Goal: Communication & Community: Answer question/provide support

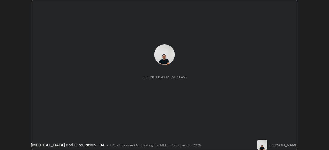
scroll to position [150, 329]
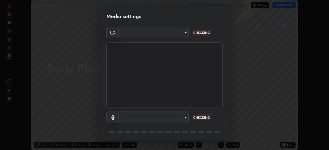
type input "cd196dca7ee3473cd0bbb3bb2826c5ea68ab4168b05a595dea54bdb54e95643a"
type input "8a746cdf30822f0194d7ebaae9e2952f093a53666f518d89720ff13f51db075d"
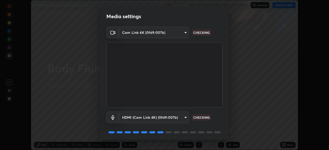
scroll to position [18, 0]
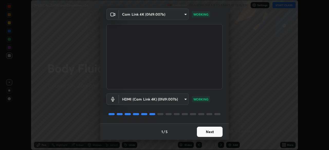
click at [210, 131] on button "Next" at bounding box center [210, 132] width 26 height 10
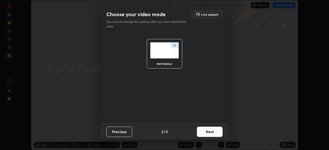
scroll to position [0, 0]
click at [212, 131] on button "Next" at bounding box center [210, 132] width 26 height 10
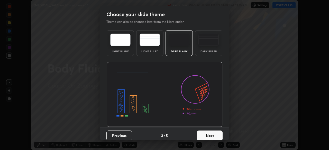
click at [214, 131] on button "Next" at bounding box center [210, 136] width 26 height 10
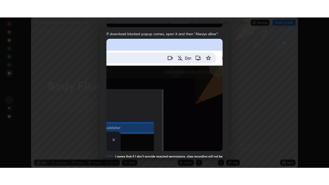
scroll to position [123, 0]
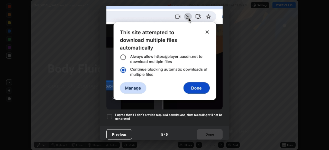
click at [110, 114] on div at bounding box center [109, 117] width 6 height 6
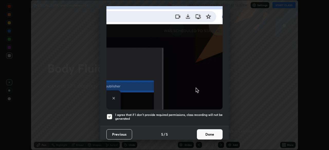
click at [200, 131] on button "Done" at bounding box center [210, 135] width 26 height 10
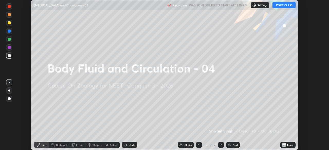
click at [283, 145] on icon at bounding box center [283, 144] width 1 height 1
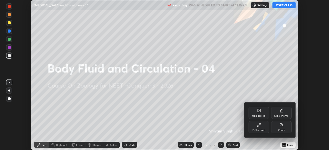
click at [258, 130] on div "Full screen" at bounding box center [259, 130] width 13 height 3
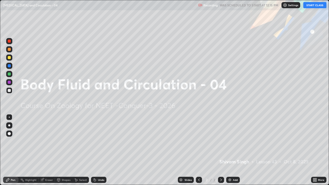
scroll to position [185, 329]
click at [310, 7] on button "START CLASS" at bounding box center [315, 5] width 23 height 6
click at [286, 7] on img at bounding box center [285, 5] width 4 height 4
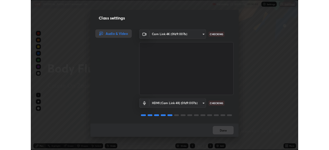
scroll to position [1, 0]
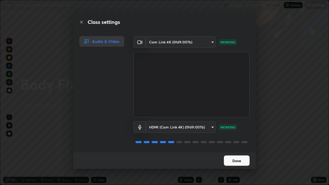
click at [237, 150] on button "Done" at bounding box center [237, 161] width 26 height 10
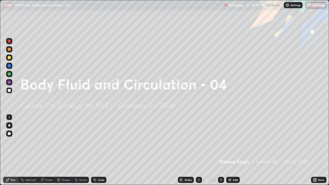
click at [9, 124] on div at bounding box center [9, 125] width 6 height 6
click at [10, 83] on div at bounding box center [9, 82] width 3 height 3
click at [315, 150] on icon at bounding box center [315, 180] width 4 height 4
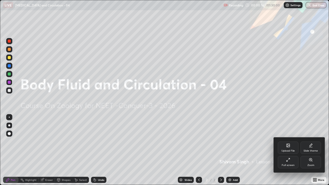
click at [290, 148] on div "Upload File" at bounding box center [288, 148] width 21 height 12
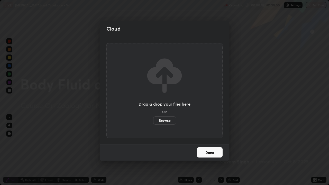
click at [168, 120] on label "Browse" at bounding box center [164, 121] width 23 height 8
click at [153, 120] on input "Browse" at bounding box center [153, 121] width 0 height 8
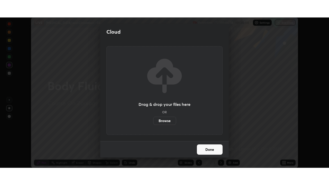
scroll to position [25571, 25392]
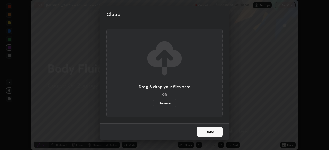
click at [168, 102] on label "Browse" at bounding box center [164, 103] width 23 height 8
click at [153, 102] on input "Browse" at bounding box center [153, 103] width 0 height 8
click at [170, 103] on label "Browse" at bounding box center [164, 103] width 23 height 8
click at [153, 103] on input "Browse" at bounding box center [153, 103] width 0 height 8
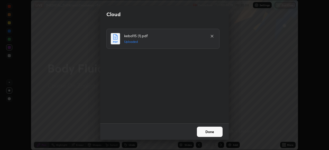
click at [213, 132] on button "Done" at bounding box center [210, 132] width 26 height 10
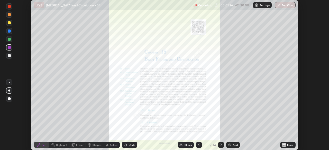
click at [284, 146] on icon at bounding box center [283, 146] width 1 height 1
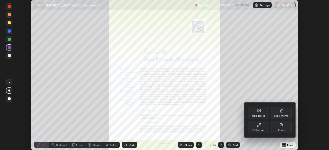
click at [264, 125] on div "Full screen" at bounding box center [259, 127] width 21 height 12
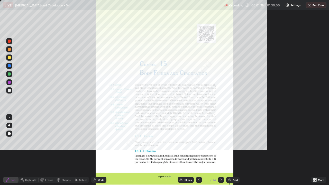
scroll to position [185, 329]
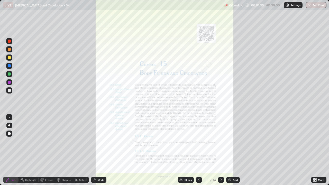
click at [185, 150] on div "Slides" at bounding box center [186, 180] width 16 height 6
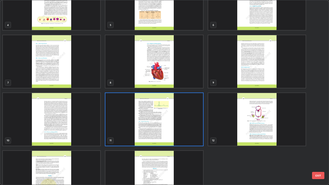
scroll to position [83, 0]
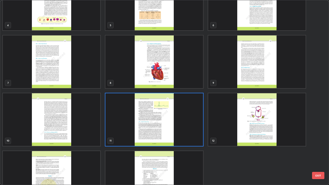
click at [255, 79] on img "grid" at bounding box center [256, 61] width 97 height 53
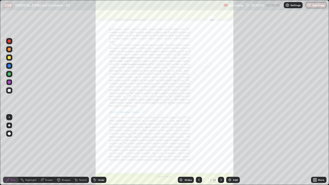
click at [316, 150] on icon at bounding box center [315, 179] width 1 height 1
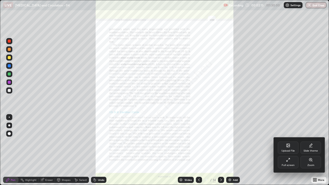
click at [310, 150] on div "Zoom" at bounding box center [311, 162] width 21 height 12
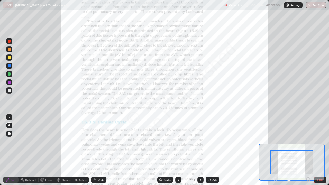
click at [308, 150] on icon at bounding box center [308, 179] width 5 height 5
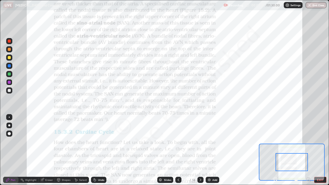
click at [308, 150] on icon at bounding box center [308, 179] width 5 height 5
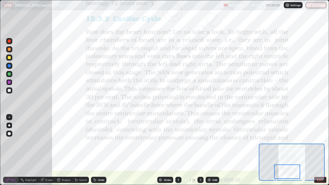
click at [10, 65] on div at bounding box center [9, 65] width 3 height 3
click at [101, 150] on div "Undo" at bounding box center [101, 180] width 6 height 3
click at [201, 150] on icon at bounding box center [201, 180] width 4 height 4
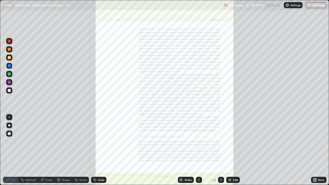
click at [315, 150] on icon at bounding box center [315, 180] width 4 height 4
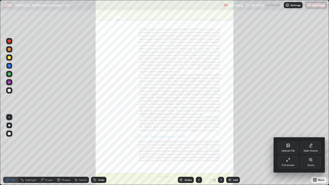
click at [309, 150] on div "Zoom" at bounding box center [311, 165] width 7 height 3
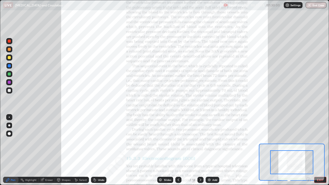
click at [309, 150] on div at bounding box center [291, 162] width 43 height 24
click at [308, 150] on icon at bounding box center [308, 179] width 5 height 5
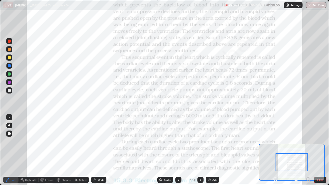
click at [308, 150] on icon at bounding box center [308, 179] width 1 height 0
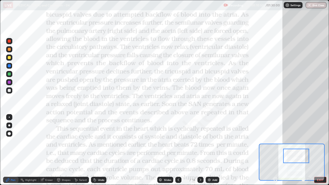
click at [10, 50] on div at bounding box center [9, 49] width 3 height 3
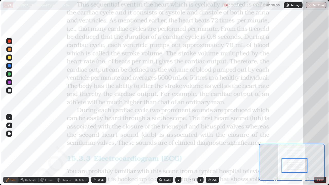
click at [178, 150] on icon at bounding box center [178, 180] width 4 height 4
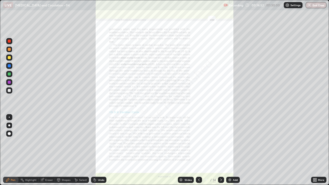
click at [230, 150] on img at bounding box center [230, 180] width 4 height 4
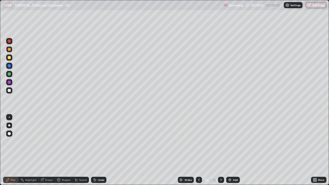
click at [9, 81] on div at bounding box center [9, 82] width 3 height 3
click at [102, 150] on div "Undo" at bounding box center [98, 180] width 15 height 6
click at [8, 58] on div at bounding box center [9, 57] width 3 height 3
click at [8, 73] on div at bounding box center [9, 74] width 3 height 3
click at [9, 65] on div at bounding box center [9, 65] width 3 height 3
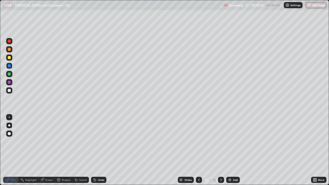
click at [10, 90] on div at bounding box center [9, 90] width 3 height 3
click at [102, 150] on div "Undo" at bounding box center [98, 180] width 15 height 6
click at [63, 150] on div "Shapes" at bounding box center [66, 180] width 9 height 3
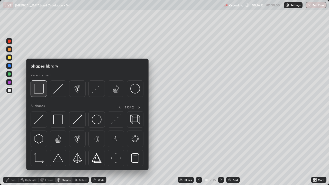
click at [35, 91] on img at bounding box center [39, 89] width 10 height 10
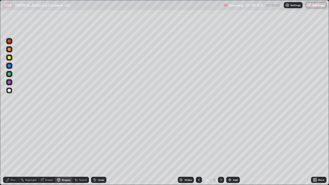
click at [9, 82] on div at bounding box center [9, 82] width 3 height 3
click at [13, 150] on div "Pen" at bounding box center [13, 180] width 5 height 3
click at [100, 150] on div "Undo" at bounding box center [101, 180] width 6 height 3
click at [102, 150] on div "Undo" at bounding box center [101, 180] width 6 height 3
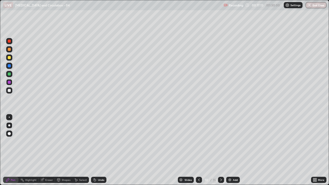
click at [63, 150] on div "Shapes" at bounding box center [66, 180] width 9 height 3
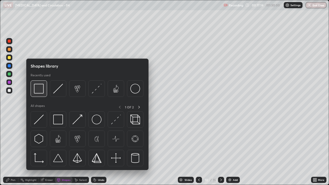
click at [37, 88] on img at bounding box center [39, 89] width 10 height 10
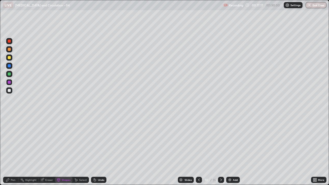
click at [9, 75] on div at bounding box center [9, 74] width 3 height 3
click at [11, 58] on div at bounding box center [9, 58] width 6 height 6
click at [231, 150] on img at bounding box center [230, 180] width 4 height 4
click at [8, 49] on div at bounding box center [9, 49] width 3 height 3
click at [12, 150] on div "Pen" at bounding box center [13, 180] width 5 height 3
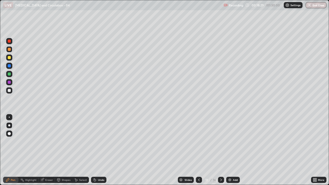
click at [60, 150] on div "Shapes" at bounding box center [63, 180] width 17 height 6
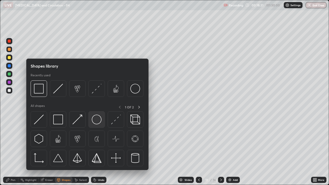
click at [93, 117] on img at bounding box center [97, 120] width 10 height 10
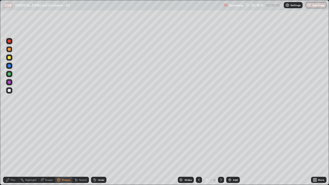
click at [13, 150] on div "Pen" at bounding box center [10, 180] width 15 height 6
click at [9, 91] on div at bounding box center [9, 90] width 3 height 3
click at [12, 82] on div at bounding box center [9, 82] width 6 height 6
click at [98, 150] on div "Undo" at bounding box center [101, 180] width 6 height 3
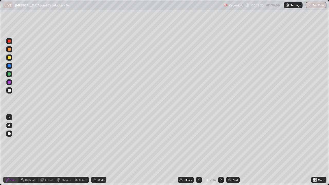
click at [99, 150] on div "Undo" at bounding box center [101, 180] width 6 height 3
click at [98, 150] on div "Undo" at bounding box center [101, 180] width 6 height 3
click at [10, 75] on div at bounding box center [9, 74] width 3 height 3
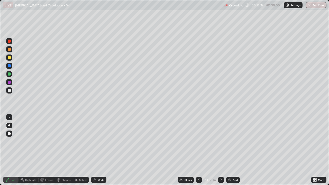
click at [9, 90] on div at bounding box center [9, 90] width 3 height 3
click at [101, 150] on div "Undo" at bounding box center [101, 180] width 6 height 3
click at [102, 150] on div "Undo" at bounding box center [101, 180] width 6 height 3
click at [10, 83] on div at bounding box center [9, 82] width 3 height 3
click at [9, 117] on div at bounding box center [9, 117] width 1 height 1
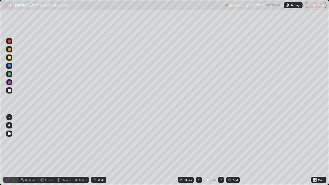
click at [9, 90] on div at bounding box center [9, 90] width 3 height 3
click at [100, 150] on div "Undo" at bounding box center [101, 180] width 6 height 3
click at [9, 58] on div at bounding box center [9, 57] width 3 height 3
click at [9, 75] on div at bounding box center [9, 74] width 3 height 3
click at [9, 90] on div at bounding box center [9, 90] width 3 height 3
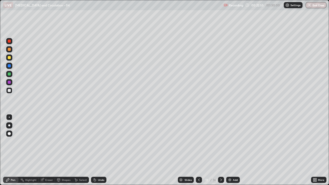
click at [10, 82] on div at bounding box center [9, 82] width 3 height 3
click at [10, 66] on div at bounding box center [9, 65] width 3 height 3
click at [230, 150] on img at bounding box center [230, 180] width 4 height 4
click at [10, 125] on div at bounding box center [9, 125] width 2 height 2
click at [8, 74] on div at bounding box center [9, 74] width 3 height 3
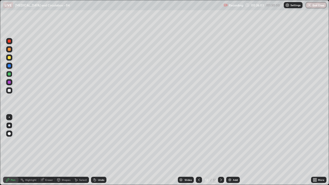
click at [9, 82] on div at bounding box center [9, 82] width 3 height 3
click at [9, 76] on div at bounding box center [9, 74] width 6 height 6
click at [100, 150] on div "Undo" at bounding box center [101, 180] width 6 height 3
click at [9, 91] on div at bounding box center [9, 90] width 3 height 3
click at [9, 50] on div at bounding box center [9, 49] width 3 height 3
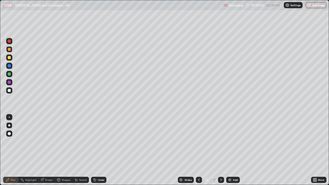
click at [9, 83] on div at bounding box center [9, 82] width 3 height 3
click at [10, 58] on div at bounding box center [9, 57] width 3 height 3
click at [229, 150] on img at bounding box center [230, 180] width 4 height 4
click at [198, 150] on icon at bounding box center [199, 180] width 4 height 4
click at [230, 150] on div "Add" at bounding box center [233, 180] width 14 height 6
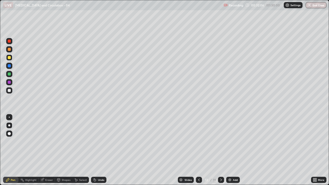
click at [9, 66] on div at bounding box center [9, 65] width 3 height 3
click at [100, 150] on div "Undo" at bounding box center [101, 180] width 6 height 3
click at [11, 90] on div at bounding box center [9, 90] width 3 height 3
click at [8, 58] on div at bounding box center [9, 57] width 3 height 3
click at [100, 150] on div "Undo" at bounding box center [101, 180] width 6 height 3
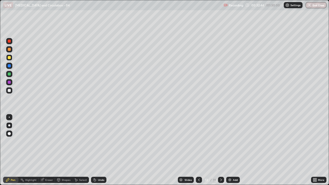
click at [7, 92] on div at bounding box center [9, 90] width 6 height 6
click at [10, 74] on div at bounding box center [9, 74] width 3 height 3
click at [99, 150] on div "Undo" at bounding box center [101, 180] width 6 height 3
click at [9, 82] on div at bounding box center [9, 82] width 3 height 3
click at [10, 92] on div at bounding box center [9, 90] width 3 height 3
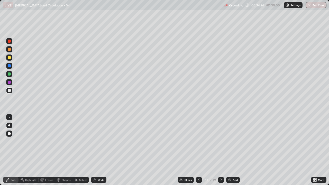
click at [8, 82] on div at bounding box center [9, 82] width 3 height 3
click at [10, 74] on div at bounding box center [9, 74] width 3 height 3
click at [12, 89] on div at bounding box center [9, 90] width 6 height 6
click at [100, 150] on div "Undo" at bounding box center [101, 180] width 6 height 3
click at [101, 150] on div "Undo" at bounding box center [101, 180] width 6 height 3
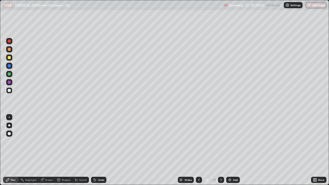
click at [100, 150] on div "Undo" at bounding box center [101, 180] width 6 height 3
click at [99, 150] on div "Undo" at bounding box center [98, 180] width 15 height 6
click at [102, 150] on div "Undo" at bounding box center [98, 180] width 15 height 6
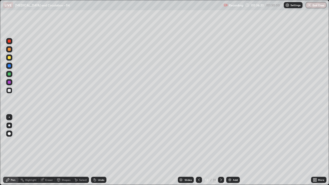
click at [100, 150] on div "Undo" at bounding box center [101, 180] width 6 height 3
click at [102, 150] on div "Undo" at bounding box center [101, 180] width 6 height 3
click at [101, 150] on div "Undo" at bounding box center [101, 180] width 6 height 3
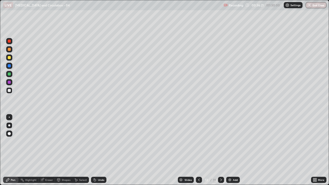
click at [101, 150] on div "Undo" at bounding box center [101, 180] width 6 height 3
click at [100, 150] on div "Undo" at bounding box center [101, 180] width 6 height 3
click at [102, 150] on div "Undo" at bounding box center [101, 180] width 6 height 3
click at [101, 150] on div "Undo" at bounding box center [101, 180] width 6 height 3
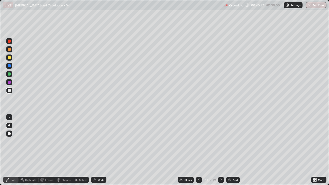
click at [230, 150] on img at bounding box center [230, 180] width 4 height 4
click at [9, 57] on div at bounding box center [9, 57] width 3 height 3
click at [9, 67] on div at bounding box center [9, 65] width 3 height 3
click at [10, 74] on div at bounding box center [9, 74] width 3 height 3
click at [198, 150] on icon at bounding box center [199, 180] width 2 height 3
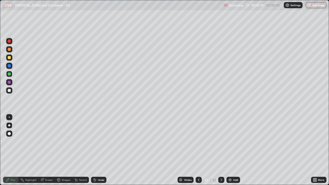
click at [221, 150] on icon at bounding box center [221, 180] width 4 height 4
click at [10, 67] on div at bounding box center [9, 65] width 3 height 3
click at [198, 150] on icon at bounding box center [199, 180] width 4 height 4
click at [221, 150] on icon at bounding box center [221, 180] width 4 height 4
click at [10, 75] on div at bounding box center [9, 74] width 3 height 3
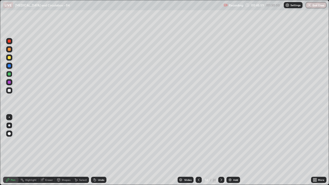
click at [100, 150] on div "Undo" at bounding box center [101, 180] width 6 height 3
click at [10, 90] on div at bounding box center [9, 90] width 3 height 3
click at [8, 82] on div at bounding box center [9, 82] width 3 height 3
click at [103, 150] on div "Undo" at bounding box center [101, 180] width 6 height 3
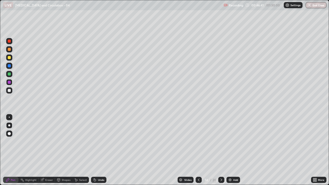
click at [103, 150] on div "Undo" at bounding box center [101, 180] width 6 height 3
click at [102, 150] on div "Undo" at bounding box center [98, 180] width 15 height 6
click at [101, 150] on div "Undo" at bounding box center [101, 180] width 6 height 3
click at [9, 90] on div at bounding box center [9, 90] width 3 height 3
click at [9, 74] on div at bounding box center [9, 74] width 3 height 3
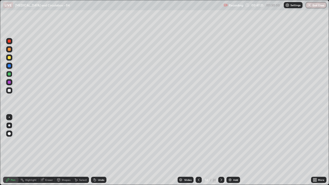
click at [99, 150] on div "Undo" at bounding box center [101, 180] width 6 height 3
click at [101, 150] on div "Undo" at bounding box center [101, 180] width 6 height 3
click at [99, 150] on div "Undo" at bounding box center [101, 180] width 6 height 3
click at [100, 150] on div "Undo" at bounding box center [101, 180] width 6 height 3
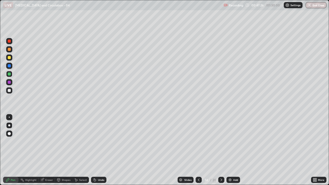
click at [100, 150] on div "Undo" at bounding box center [101, 180] width 6 height 3
click at [99, 150] on div "Undo" at bounding box center [101, 180] width 6 height 3
click at [9, 91] on div at bounding box center [9, 90] width 3 height 3
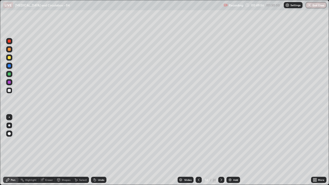
click at [221, 150] on icon at bounding box center [221, 180] width 4 height 4
click at [222, 150] on icon at bounding box center [221, 180] width 4 height 4
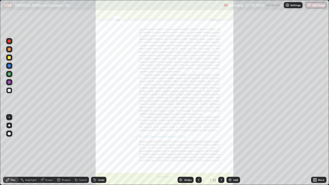
click at [221, 150] on icon at bounding box center [221, 180] width 4 height 4
click at [315, 150] on icon at bounding box center [314, 180] width 1 height 1
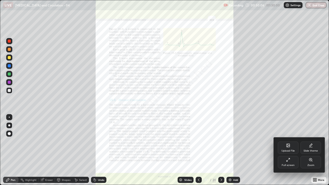
click at [313, 150] on div "Zoom" at bounding box center [311, 162] width 21 height 12
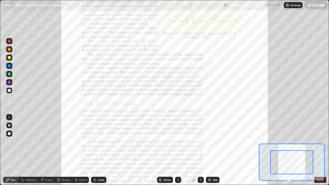
click at [307, 150] on icon at bounding box center [308, 179] width 3 height 3
click at [308, 150] on icon at bounding box center [308, 179] width 5 height 5
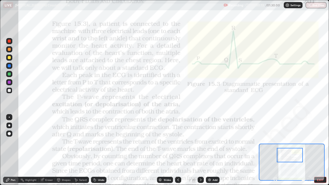
click at [7, 83] on div at bounding box center [9, 82] width 6 height 6
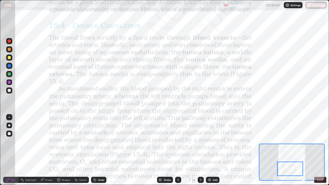
click at [177, 150] on icon at bounding box center [178, 180] width 4 height 4
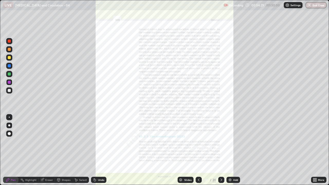
click at [229, 150] on div "Add" at bounding box center [234, 180] width 14 height 6
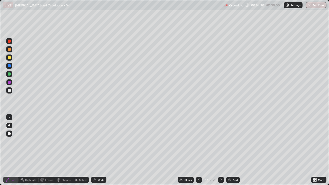
click at [9, 59] on div at bounding box center [9, 57] width 3 height 3
click at [9, 74] on div at bounding box center [9, 74] width 3 height 3
click at [98, 150] on div "Undo" at bounding box center [101, 180] width 6 height 3
click at [9, 83] on div at bounding box center [9, 82] width 3 height 3
click at [199, 150] on icon at bounding box center [199, 180] width 4 height 4
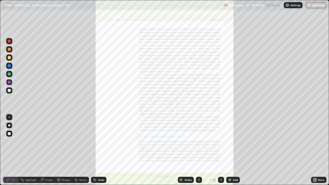
click at [221, 150] on icon at bounding box center [221, 180] width 4 height 4
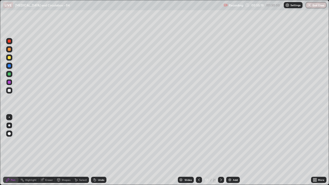
click at [221, 150] on icon at bounding box center [221, 180] width 4 height 4
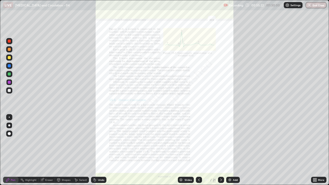
click at [199, 150] on icon at bounding box center [199, 180] width 2 height 3
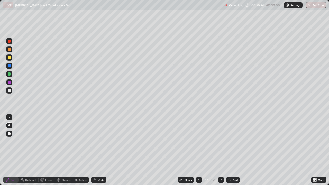
click at [9, 91] on div at bounding box center [9, 90] width 3 height 3
click at [100, 150] on div "Undo" at bounding box center [101, 180] width 6 height 3
click at [10, 83] on div at bounding box center [9, 82] width 3 height 3
click at [10, 49] on div at bounding box center [9, 49] width 3 height 3
click at [9, 66] on div at bounding box center [9, 65] width 3 height 3
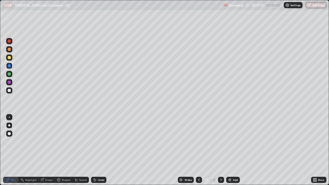
click at [9, 43] on div at bounding box center [9, 41] width 6 height 6
click at [9, 67] on div at bounding box center [9, 65] width 3 height 3
click at [101, 150] on div "Undo" at bounding box center [101, 180] width 6 height 3
click at [99, 150] on div "Undo" at bounding box center [101, 180] width 6 height 3
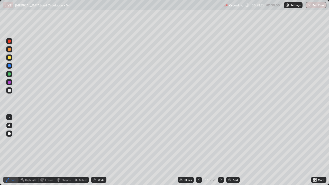
click at [9, 66] on div at bounding box center [9, 65] width 3 height 3
click at [45, 150] on div "Eraser" at bounding box center [49, 180] width 8 height 3
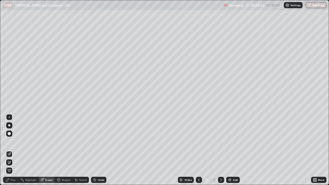
click at [13, 150] on div "Pen" at bounding box center [13, 180] width 5 height 3
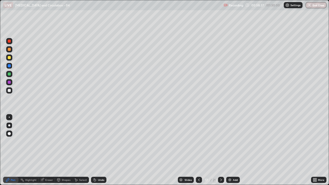
click at [46, 150] on div "Eraser" at bounding box center [49, 180] width 8 height 3
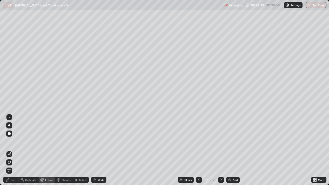
click at [10, 150] on div "Pen" at bounding box center [10, 180] width 15 height 6
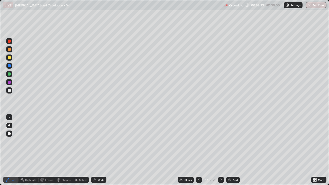
click at [9, 83] on div at bounding box center [9, 82] width 3 height 3
click at [9, 91] on div at bounding box center [9, 90] width 3 height 3
click at [9, 49] on div at bounding box center [9, 49] width 3 height 3
click at [10, 42] on div at bounding box center [9, 41] width 3 height 3
click at [10, 89] on div at bounding box center [9, 90] width 3 height 3
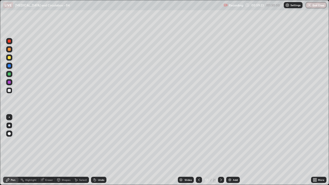
click at [101, 150] on div "Undo" at bounding box center [101, 180] width 6 height 3
click at [231, 150] on img at bounding box center [230, 180] width 4 height 4
click at [198, 150] on icon at bounding box center [199, 180] width 4 height 4
click at [10, 41] on div at bounding box center [9, 41] width 3 height 3
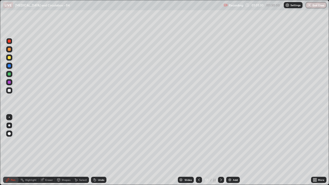
click at [10, 83] on div at bounding box center [9, 82] width 3 height 3
click at [221, 150] on icon at bounding box center [221, 180] width 4 height 4
click at [11, 68] on div at bounding box center [9, 66] width 6 height 6
click at [10, 41] on div at bounding box center [9, 41] width 3 height 3
click at [9, 67] on div at bounding box center [9, 65] width 3 height 3
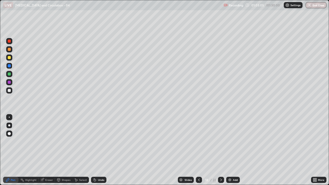
click at [10, 75] on div at bounding box center [9, 74] width 3 height 3
click at [9, 82] on div at bounding box center [9, 82] width 3 height 3
click at [10, 90] on div at bounding box center [9, 90] width 3 height 3
click at [10, 57] on div at bounding box center [9, 57] width 3 height 3
click at [98, 150] on div "Undo" at bounding box center [98, 180] width 15 height 6
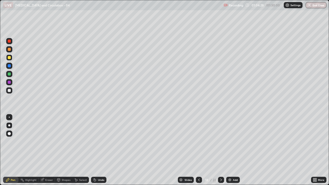
click at [10, 83] on div at bounding box center [9, 82] width 3 height 3
click at [8, 91] on div at bounding box center [9, 90] width 3 height 3
click at [100, 150] on div "Undo" at bounding box center [98, 180] width 15 height 6
click at [101, 150] on div "Undo" at bounding box center [101, 180] width 6 height 3
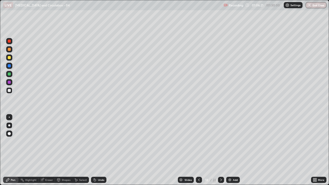
click at [100, 150] on div "Undo" at bounding box center [101, 180] width 6 height 3
click at [97, 150] on div "Undo" at bounding box center [98, 180] width 15 height 6
click at [221, 150] on icon at bounding box center [221, 180] width 4 height 4
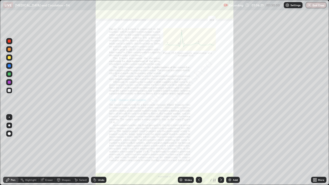
click at [221, 150] on icon at bounding box center [221, 180] width 4 height 4
click at [198, 150] on icon at bounding box center [199, 180] width 4 height 4
click at [199, 150] on icon at bounding box center [199, 180] width 4 height 4
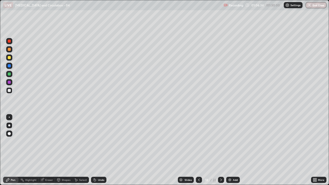
click at [230, 150] on img at bounding box center [230, 180] width 4 height 4
click at [9, 66] on div at bounding box center [9, 65] width 3 height 3
click at [10, 74] on div at bounding box center [9, 74] width 3 height 3
click at [8, 83] on div at bounding box center [9, 82] width 3 height 3
click at [10, 67] on div at bounding box center [9, 65] width 3 height 3
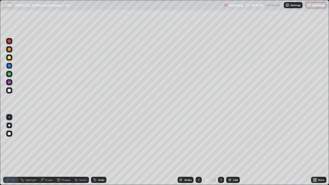
click at [9, 75] on div at bounding box center [9, 74] width 3 height 3
click at [97, 150] on div "Undo" at bounding box center [98, 180] width 15 height 6
click at [100, 150] on div "Undo" at bounding box center [98, 180] width 15 height 6
click at [100, 150] on div "Undo" at bounding box center [101, 180] width 6 height 3
click at [10, 82] on div at bounding box center [9, 82] width 3 height 3
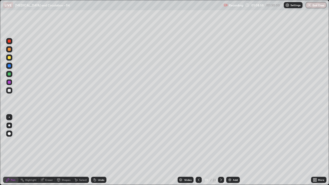
click at [10, 74] on div at bounding box center [9, 74] width 3 height 3
click at [8, 90] on div at bounding box center [9, 90] width 3 height 3
click at [8, 82] on div at bounding box center [9, 82] width 3 height 3
click at [10, 75] on div at bounding box center [9, 74] width 3 height 3
click at [230, 150] on img at bounding box center [230, 180] width 4 height 4
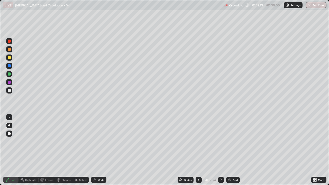
click at [9, 74] on div at bounding box center [9, 74] width 3 height 3
click at [10, 66] on div at bounding box center [9, 65] width 3 height 3
click at [9, 74] on div at bounding box center [9, 74] width 3 height 3
click at [9, 90] on div at bounding box center [9, 90] width 3 height 3
click at [98, 150] on div "Undo" at bounding box center [101, 180] width 6 height 3
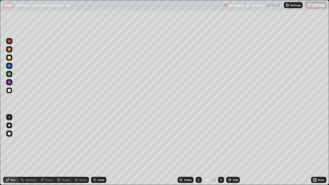
click at [99, 150] on div "Undo" at bounding box center [101, 180] width 6 height 3
click at [101, 150] on div "Undo" at bounding box center [98, 180] width 15 height 6
click at [99, 150] on div "Undo" at bounding box center [98, 180] width 15 height 6
click at [100, 150] on div "Undo" at bounding box center [101, 180] width 6 height 3
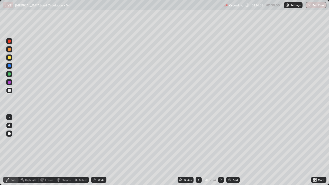
click at [10, 83] on div at bounding box center [9, 82] width 3 height 3
click at [221, 150] on icon at bounding box center [221, 180] width 4 height 4
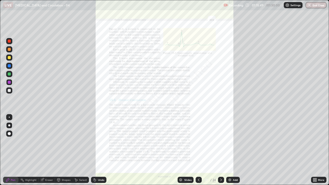
click at [221, 150] on icon at bounding box center [221, 180] width 4 height 4
click at [198, 150] on icon at bounding box center [199, 180] width 4 height 4
click at [231, 150] on img at bounding box center [230, 180] width 4 height 4
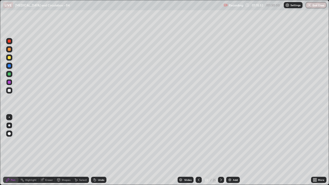
click at [9, 74] on div at bounding box center [9, 74] width 3 height 3
click at [10, 58] on div at bounding box center [9, 57] width 3 height 3
click at [10, 66] on div at bounding box center [9, 65] width 3 height 3
click at [9, 74] on div at bounding box center [9, 74] width 3 height 3
click at [63, 150] on div "Shapes" at bounding box center [66, 180] width 9 height 3
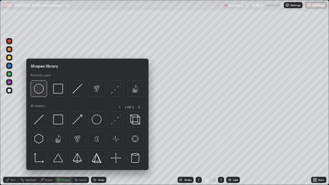
click at [41, 89] on img at bounding box center [39, 89] width 10 height 10
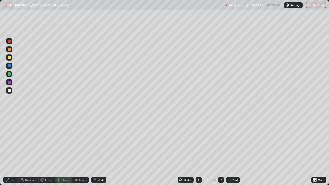
click at [10, 83] on div at bounding box center [9, 82] width 3 height 3
click at [62, 150] on div "Shapes" at bounding box center [66, 180] width 9 height 3
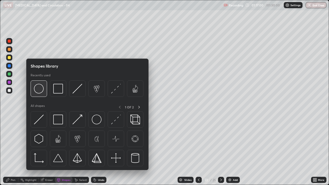
click at [40, 91] on img at bounding box center [39, 89] width 10 height 10
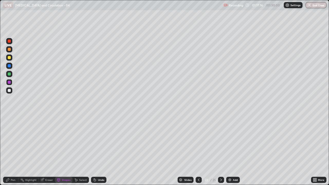
click at [81, 150] on div "Select" at bounding box center [83, 180] width 8 height 3
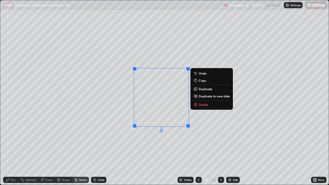
click at [237, 77] on div "0 ° Undo Copy Duplicate Duplicate to new slide Delete" at bounding box center [164, 92] width 329 height 185
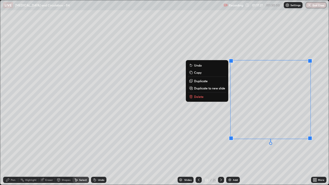
click at [216, 112] on div "0 ° Undo Copy Duplicate Duplicate to new slide Delete" at bounding box center [164, 92] width 329 height 185
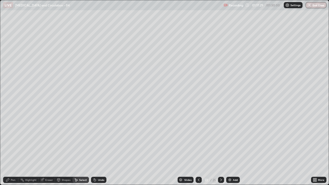
click at [15, 150] on div "Pen" at bounding box center [13, 180] width 5 height 3
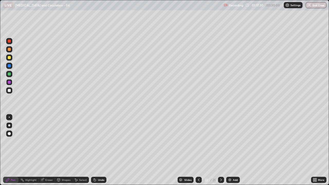
click at [9, 58] on div at bounding box center [9, 57] width 3 height 3
click at [62, 150] on div "Shapes" at bounding box center [66, 180] width 9 height 3
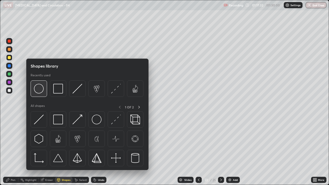
click at [42, 91] on img at bounding box center [39, 89] width 10 height 10
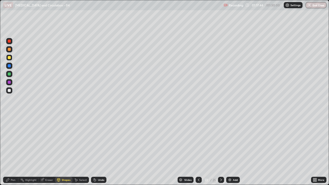
click at [81, 150] on div "Select" at bounding box center [83, 180] width 8 height 3
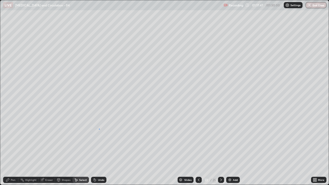
click at [99, 129] on div "0 ° Undo Copy Duplicate Duplicate to new slide Delete" at bounding box center [164, 92] width 329 height 185
click at [13, 150] on div "Pen" at bounding box center [13, 180] width 5 height 3
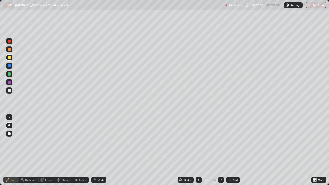
click at [8, 91] on div at bounding box center [9, 90] width 3 height 3
click at [80, 150] on div "Select" at bounding box center [83, 180] width 8 height 3
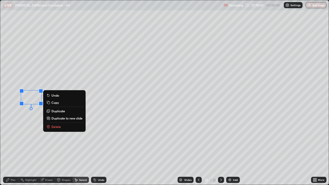
click at [38, 123] on div "0 ° Undo Copy Duplicate Duplicate to new slide Delete" at bounding box center [164, 92] width 329 height 185
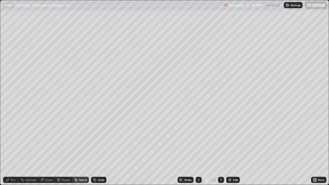
click at [13, 150] on div "Pen" at bounding box center [13, 180] width 5 height 3
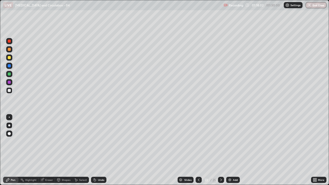
click at [10, 91] on div at bounding box center [9, 90] width 3 height 3
click at [9, 117] on div at bounding box center [9, 117] width 1 height 1
click at [10, 83] on div at bounding box center [9, 82] width 3 height 3
click at [230, 150] on img at bounding box center [230, 180] width 4 height 4
click at [9, 58] on div at bounding box center [9, 57] width 3 height 3
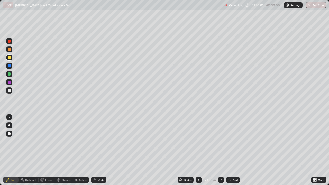
click at [11, 65] on div at bounding box center [9, 66] width 6 height 6
click at [10, 57] on div at bounding box center [9, 57] width 3 height 3
click at [10, 81] on div at bounding box center [9, 82] width 3 height 3
click at [9, 58] on div at bounding box center [9, 57] width 3 height 3
click at [10, 91] on div at bounding box center [9, 90] width 3 height 3
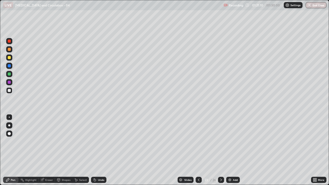
click at [8, 83] on div at bounding box center [9, 82] width 3 height 3
click at [100, 150] on div "Undo" at bounding box center [101, 180] width 6 height 3
click at [98, 150] on div "Undo" at bounding box center [101, 180] width 6 height 3
click at [100, 150] on div "Undo" at bounding box center [101, 180] width 6 height 3
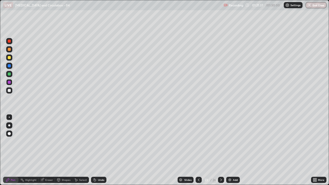
click at [99, 150] on div "Undo" at bounding box center [101, 180] width 6 height 3
click at [99, 150] on div "Undo" at bounding box center [98, 180] width 15 height 6
click at [229, 150] on img at bounding box center [230, 180] width 4 height 4
click at [9, 58] on div at bounding box center [9, 57] width 3 height 3
click at [9, 125] on div at bounding box center [9, 125] width 2 height 2
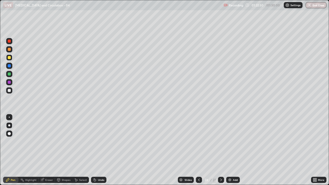
click at [10, 66] on div at bounding box center [9, 65] width 3 height 3
click at [100, 150] on div "Undo" at bounding box center [101, 180] width 6 height 3
click at [10, 74] on div at bounding box center [9, 74] width 3 height 3
click at [10, 90] on div at bounding box center [9, 90] width 3 height 3
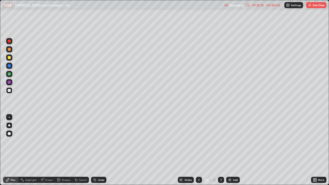
click at [11, 83] on div at bounding box center [9, 82] width 3 height 3
click at [9, 91] on div at bounding box center [9, 90] width 3 height 3
click at [200, 150] on icon at bounding box center [199, 180] width 4 height 4
click at [223, 150] on div at bounding box center [221, 180] width 6 height 6
click at [230, 150] on img at bounding box center [230, 180] width 4 height 4
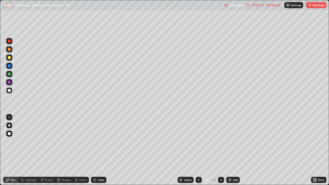
click at [9, 57] on div at bounding box center [9, 57] width 3 height 3
click at [9, 67] on div at bounding box center [9, 65] width 3 height 3
click at [9, 74] on div at bounding box center [9, 74] width 3 height 3
click at [9, 82] on div at bounding box center [9, 82] width 3 height 3
click at [9, 91] on div at bounding box center [9, 90] width 3 height 3
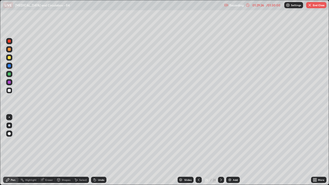
click at [8, 57] on div at bounding box center [9, 57] width 3 height 3
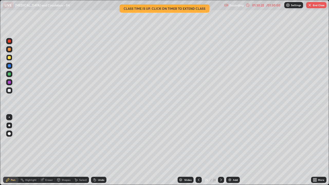
click at [247, 4] on icon at bounding box center [248, 5] width 4 height 4
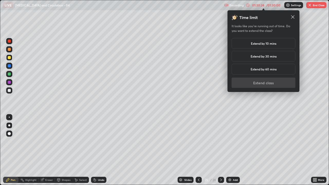
click at [258, 43] on h5 "Extend by 10 mins" at bounding box center [263, 43] width 25 height 5
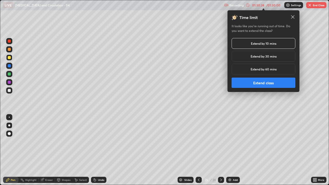
click at [245, 82] on button "Extend class" at bounding box center [264, 83] width 64 height 10
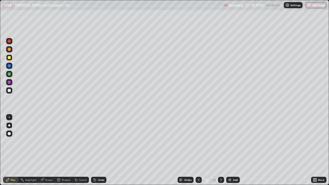
click at [102, 150] on div "Undo" at bounding box center [101, 180] width 6 height 3
click at [230, 150] on img at bounding box center [230, 180] width 4 height 4
click at [9, 65] on div at bounding box center [9, 65] width 3 height 3
click at [11, 73] on div at bounding box center [9, 74] width 6 height 6
click at [10, 91] on div at bounding box center [9, 90] width 3 height 3
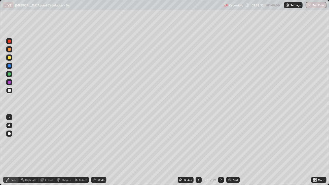
click at [9, 66] on div at bounding box center [9, 65] width 3 height 3
click at [9, 83] on div at bounding box center [9, 82] width 3 height 3
click at [10, 90] on div at bounding box center [9, 90] width 3 height 3
click at [314, 7] on button "End Class" at bounding box center [316, 5] width 20 height 6
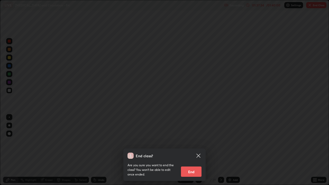
click at [189, 150] on button "End" at bounding box center [191, 172] width 21 height 10
